Goal: Complete application form

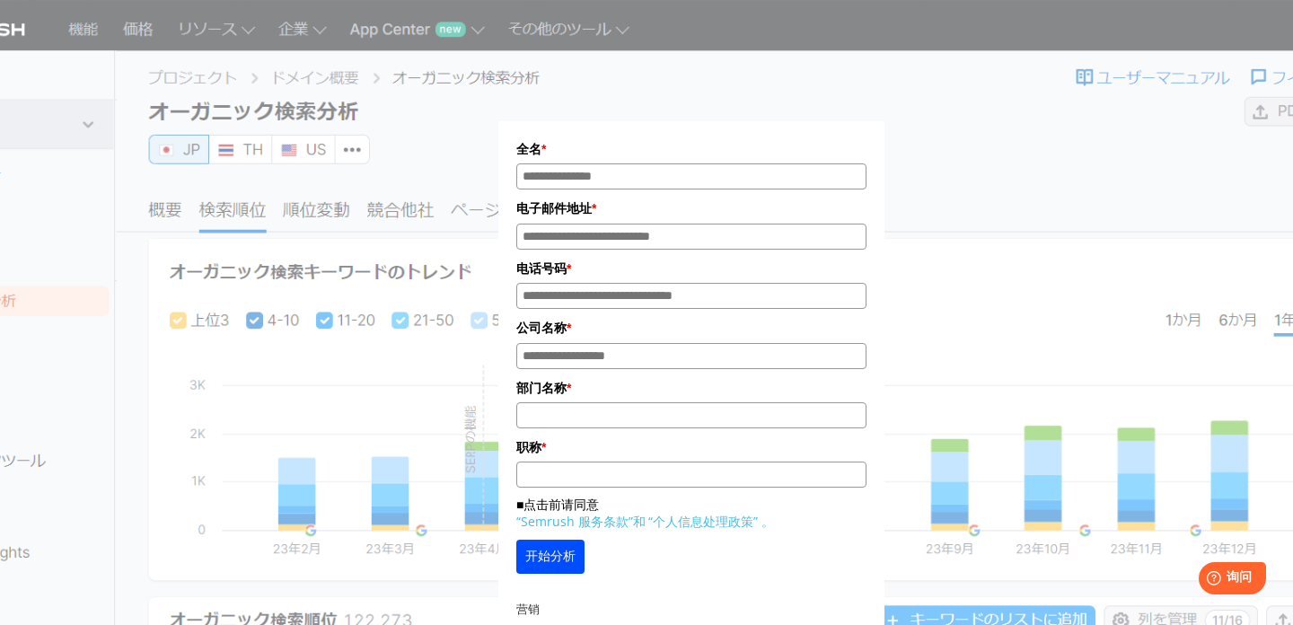
click at [929, 114] on div "全名 * 电子邮件地址 * 电话号码 * 公司名称 * *" at bounding box center [691, 338] width 898 height 633
click at [1110, 95] on div "全名 * 电子邮件地址 * 电话号码 * 公司名称 * *" at bounding box center [691, 338] width 898 height 633
click at [985, 232] on div "全名 * 电子邮件地址 * 电话号码 * 公司名称 * *" at bounding box center [691, 338] width 898 height 633
click at [987, 239] on div "全名 * 电子邮件地址 * 电话号码 * 公司名称 * *" at bounding box center [691, 338] width 898 height 633
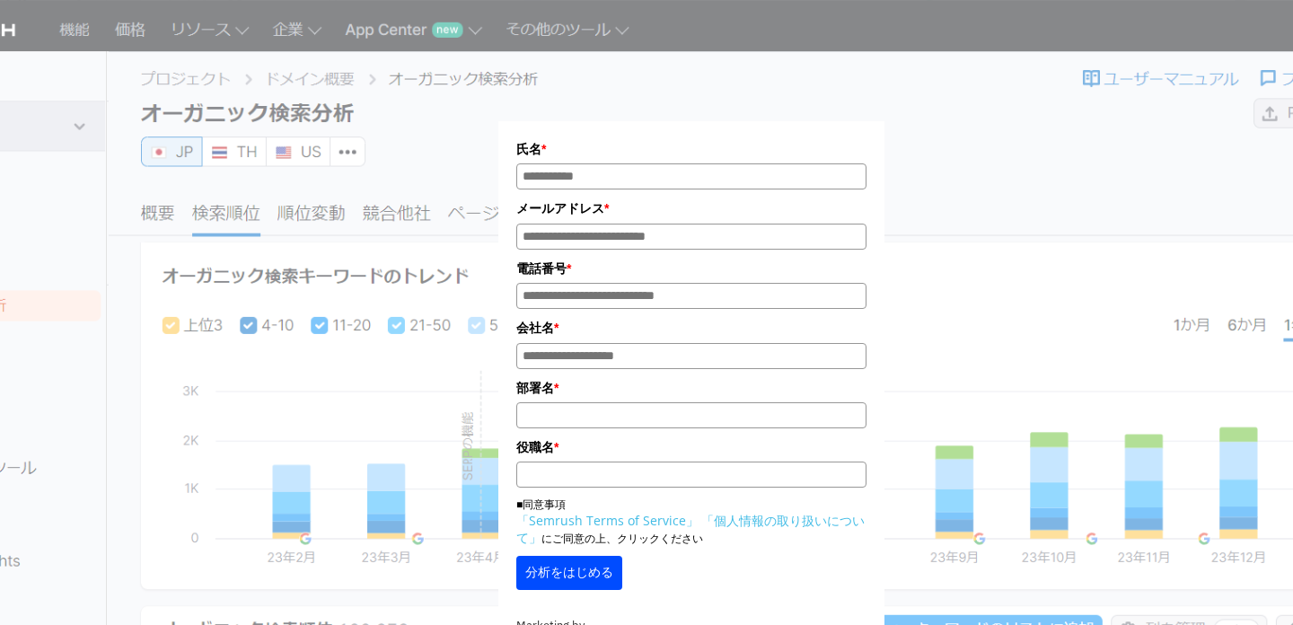
click at [1051, 131] on div "氏名 * メールアドレス * 電話番号 * 会社名 * *" at bounding box center [691, 346] width 898 height 649
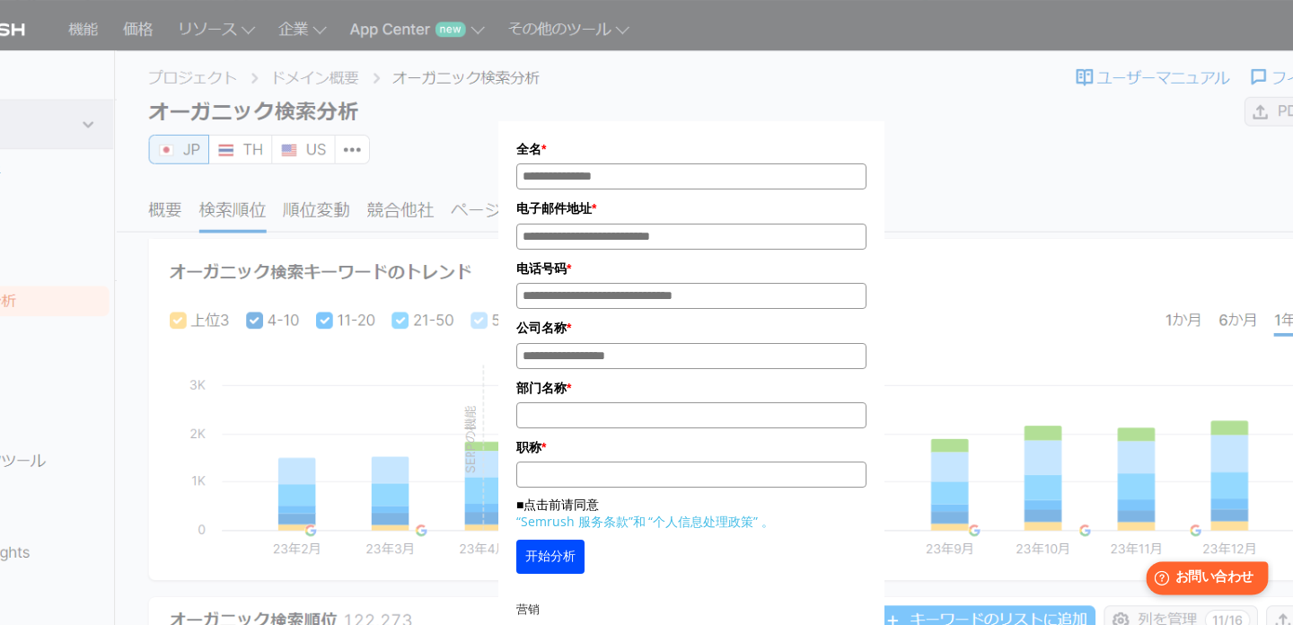
click at [1201, 579] on span "お問い合わせ" at bounding box center [1214, 577] width 78 height 17
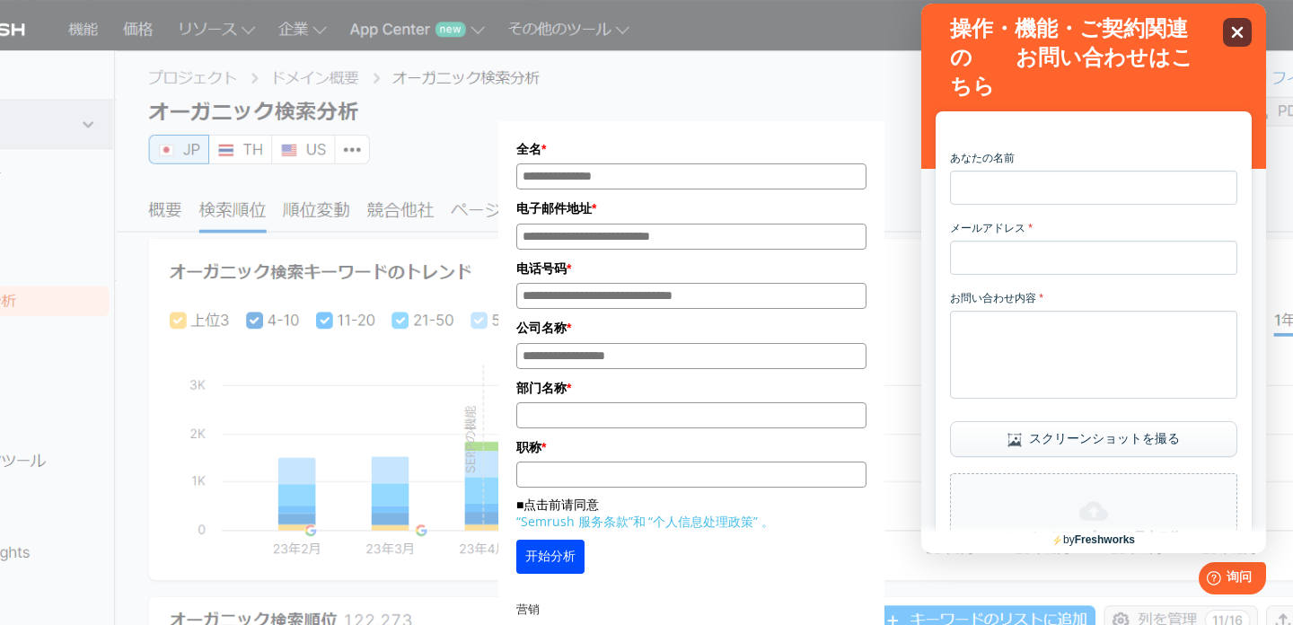
click at [1242, 39] on icon "Close" at bounding box center [1236, 31] width 13 height 13
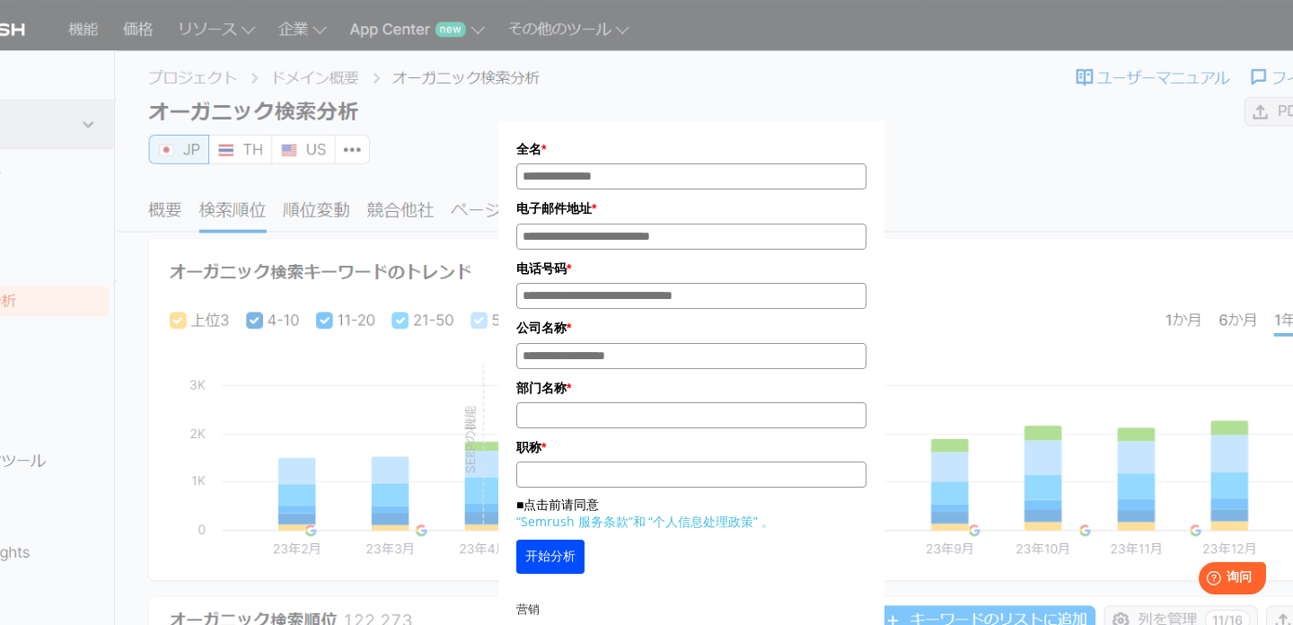
click at [1019, 109] on div "全名 * 电子邮件地址 * 电话号码 * 公司名称 * *" at bounding box center [691, 338] width 898 height 633
